Goal: Task Accomplishment & Management: Manage account settings

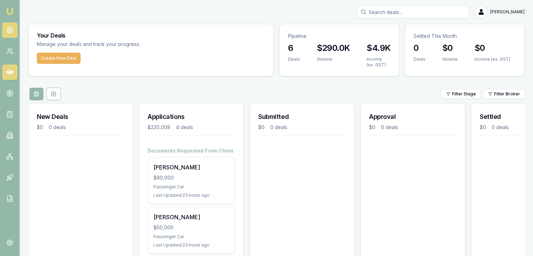
click at [11, 28] on icon at bounding box center [9, 30] width 7 height 7
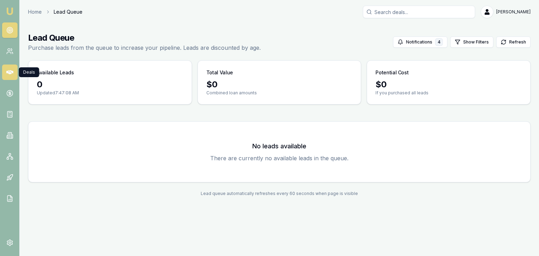
click at [9, 69] on icon at bounding box center [9, 72] width 7 height 7
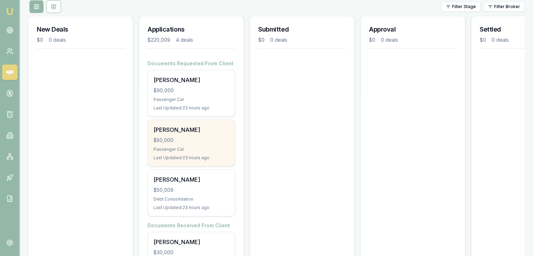
scroll to position [135, 0]
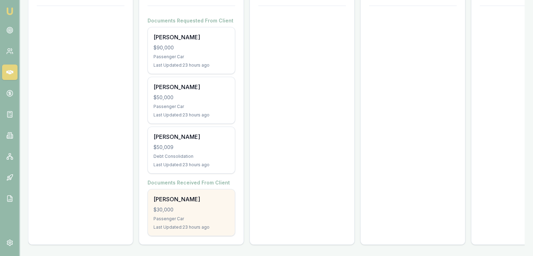
click at [188, 206] on div "$30,000" at bounding box center [192, 209] width 76 height 7
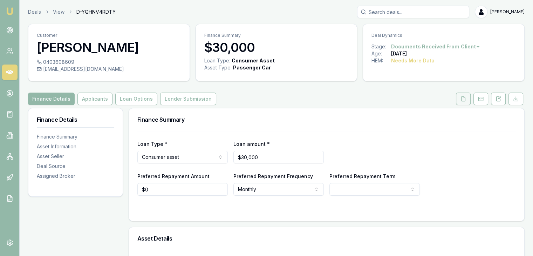
click at [464, 97] on polyline at bounding box center [464, 96] width 1 height 1
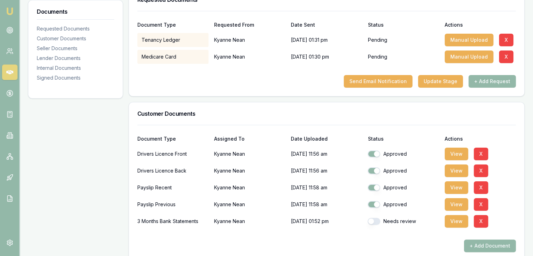
scroll to position [140, 0]
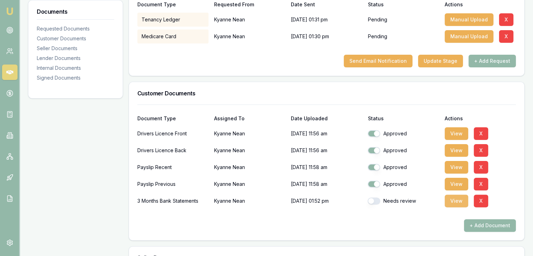
click at [454, 201] on button "View" at bounding box center [456, 201] width 23 height 13
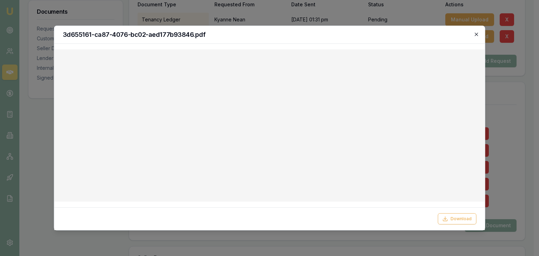
click at [474, 34] on icon "button" at bounding box center [476, 35] width 6 height 6
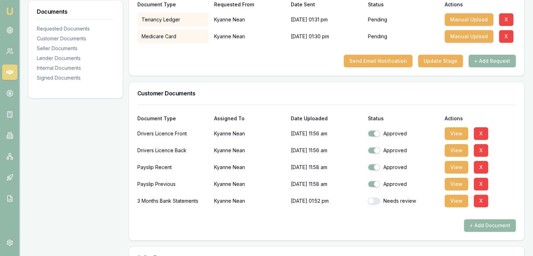
click at [378, 201] on button "button" at bounding box center [374, 200] width 13 height 7
checkbox input "true"
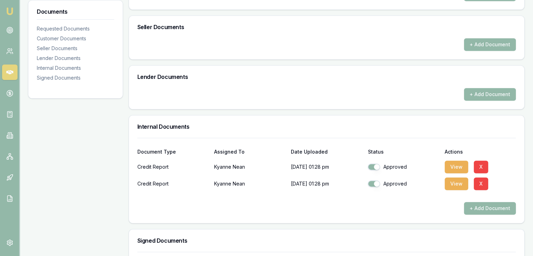
scroll to position [386, 0]
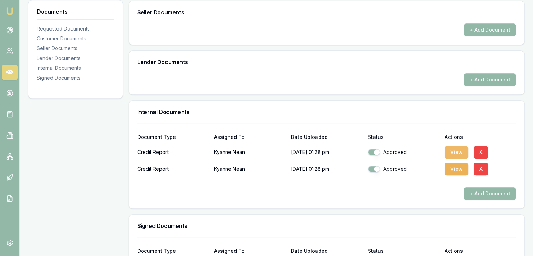
click at [451, 149] on button "View" at bounding box center [456, 152] width 23 height 13
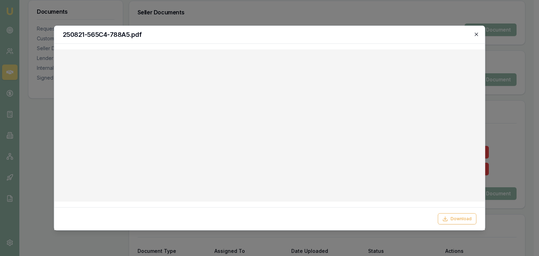
click at [476, 34] on icon "button" at bounding box center [476, 35] width 6 height 6
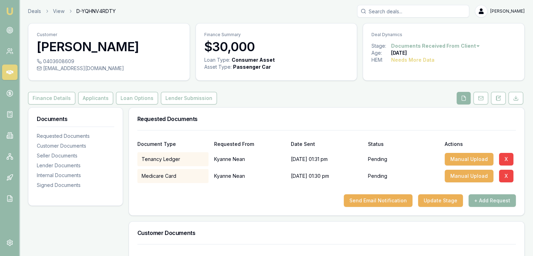
scroll to position [0, 0]
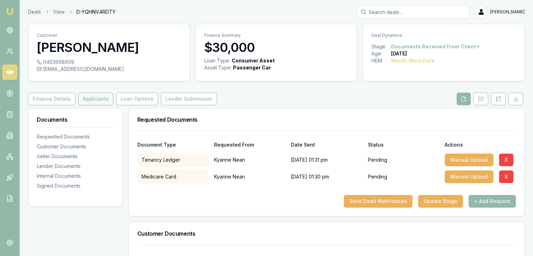
click at [83, 99] on button "Applicants" at bounding box center [95, 99] width 35 height 13
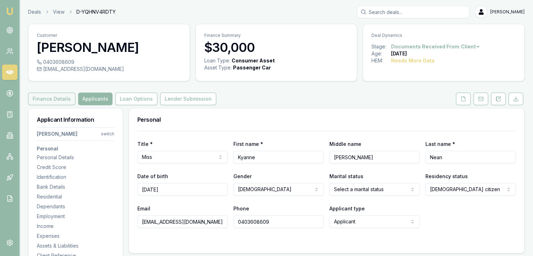
click at [51, 101] on button "Finance Details" at bounding box center [51, 99] width 47 height 13
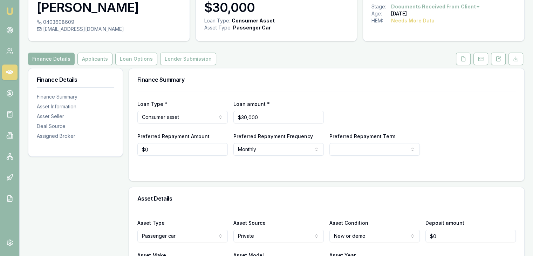
scroll to position [70, 0]
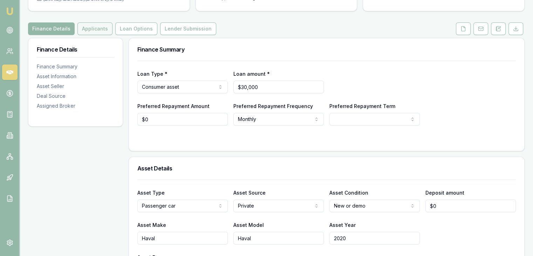
click at [90, 28] on button "Applicants" at bounding box center [94, 28] width 35 height 13
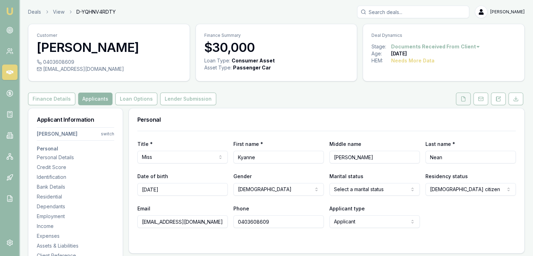
click at [464, 99] on icon at bounding box center [464, 99] width 6 height 6
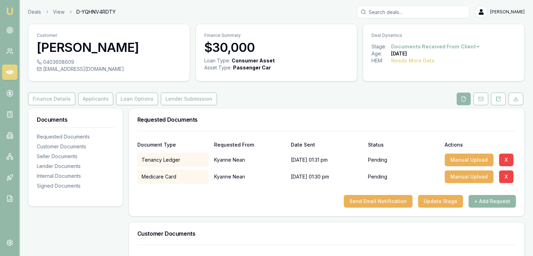
click at [485, 202] on button "+ Add Request" at bounding box center [492, 201] width 47 height 13
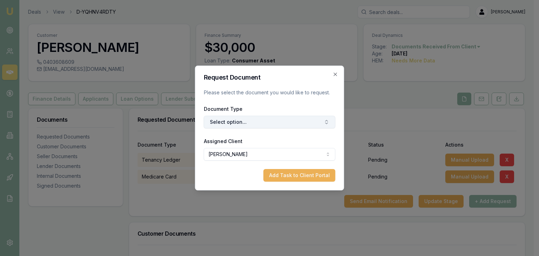
click at [326, 121] on icon "button" at bounding box center [327, 122] width 6 height 6
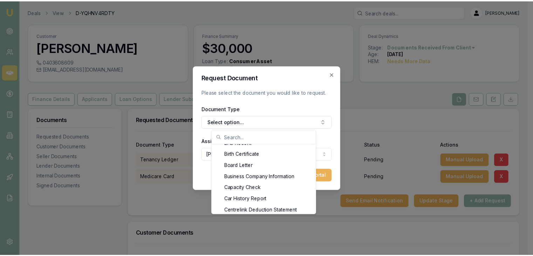
scroll to position [168, 0]
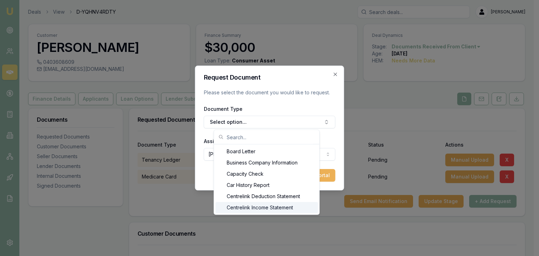
click at [283, 208] on div "Centrelink Income Statement" at bounding box center [266, 207] width 102 height 11
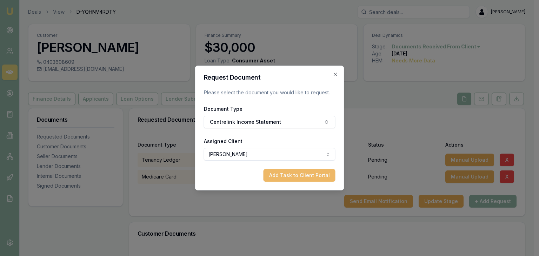
click at [290, 174] on button "Add Task to Client Portal" at bounding box center [299, 175] width 72 height 13
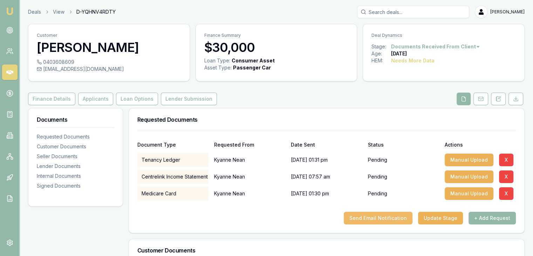
click at [371, 218] on button "Send Email Notification" at bounding box center [378, 218] width 69 height 13
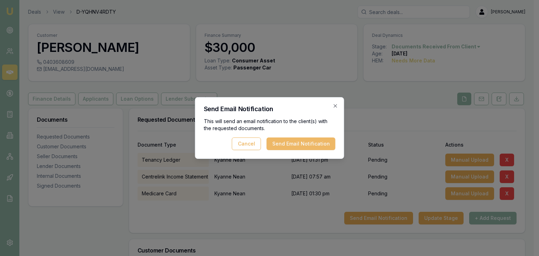
click at [292, 144] on button "Send Email Notification" at bounding box center [300, 143] width 69 height 13
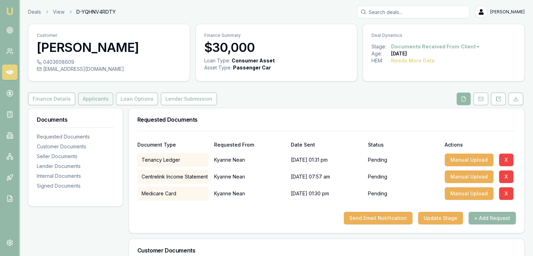
click at [84, 101] on button "Applicants" at bounding box center [95, 99] width 35 height 13
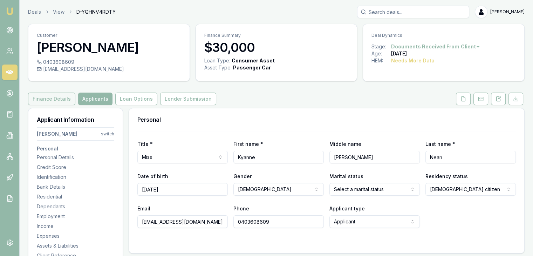
click at [50, 97] on button "Finance Details" at bounding box center [51, 99] width 47 height 13
